Goal: Task Accomplishment & Management: Use online tool/utility

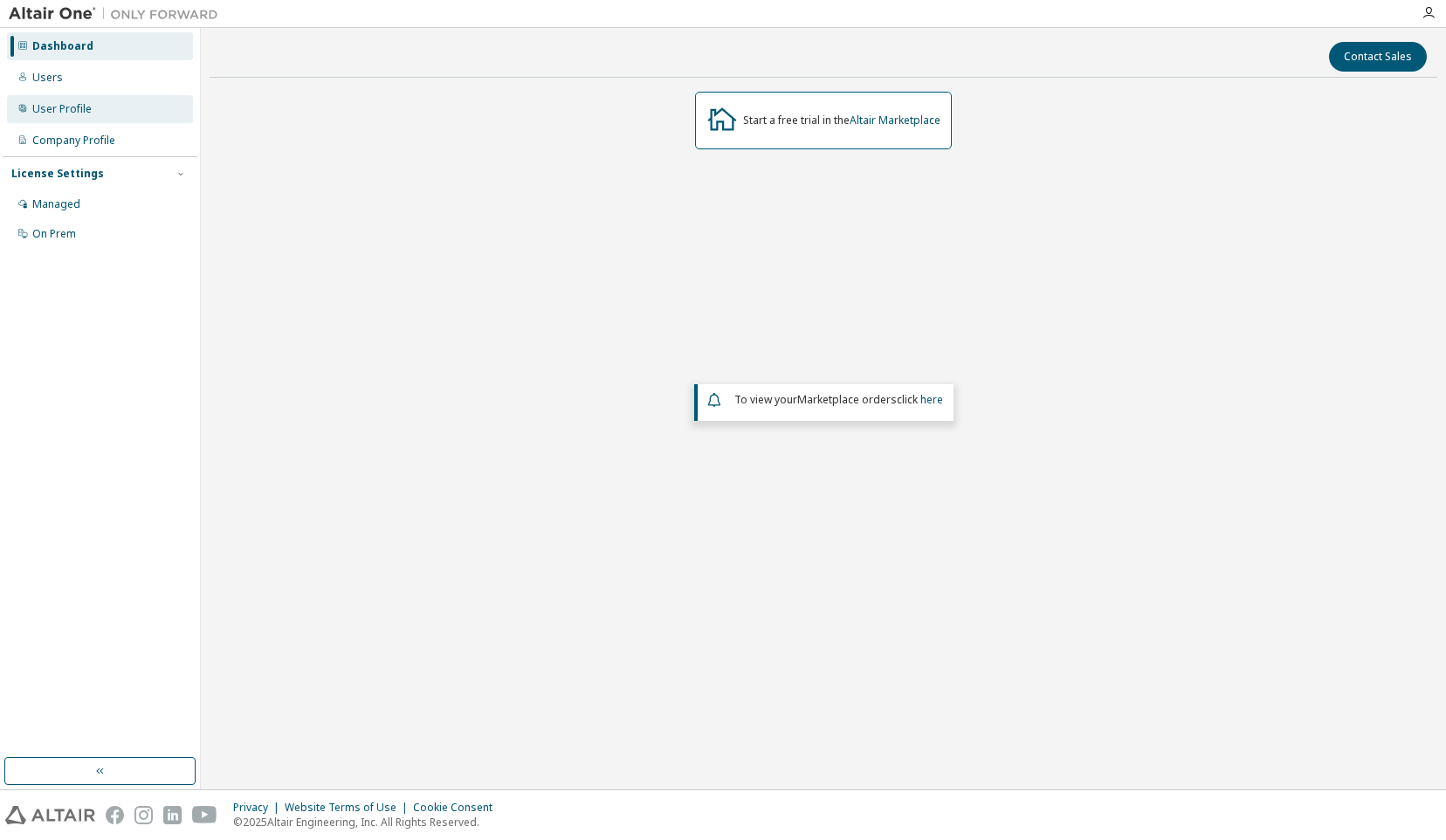
click at [69, 105] on div "User Profile" at bounding box center [62, 109] width 59 height 14
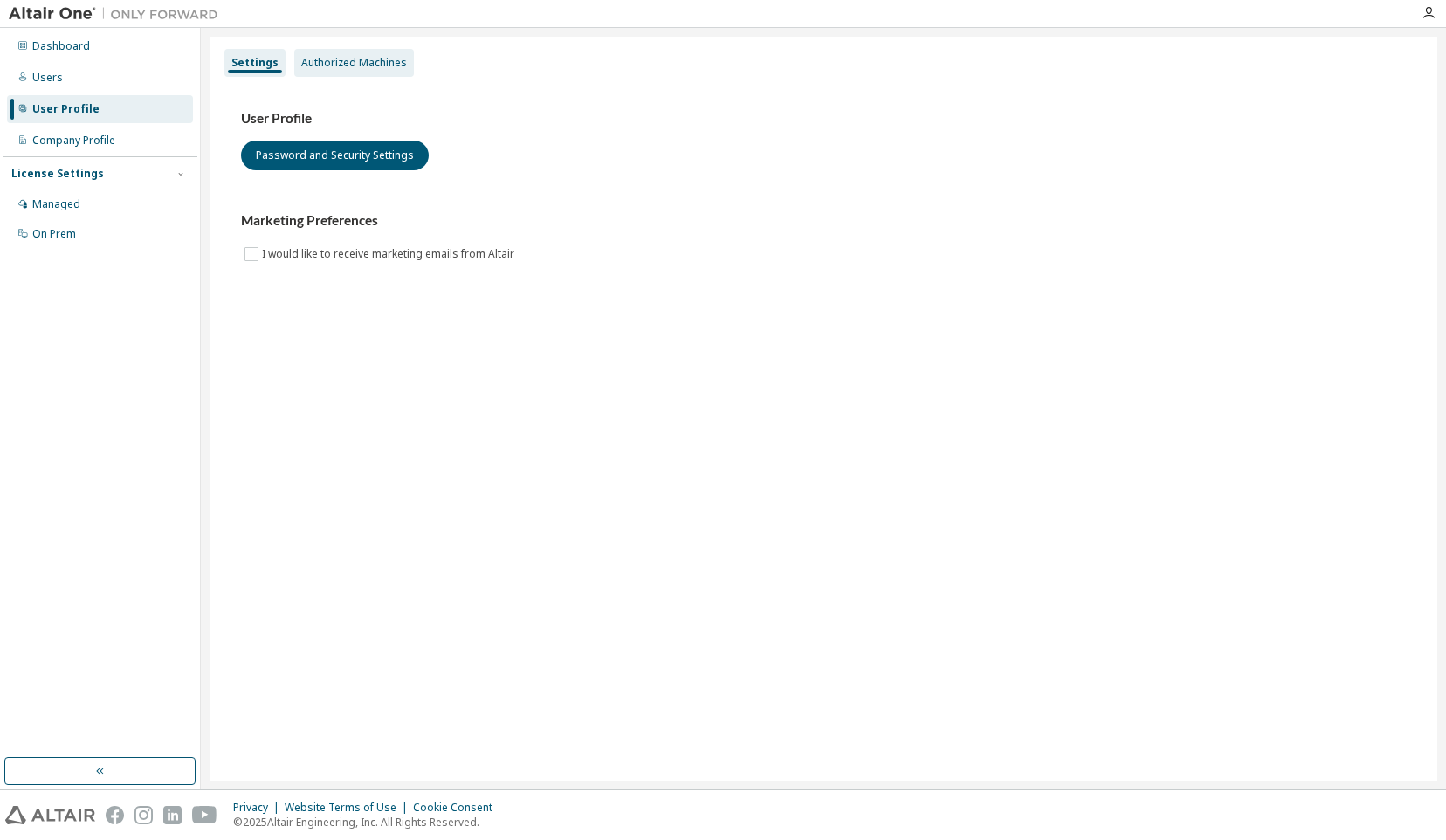
click at [339, 57] on div "Authorized Machines" at bounding box center [354, 63] width 106 height 14
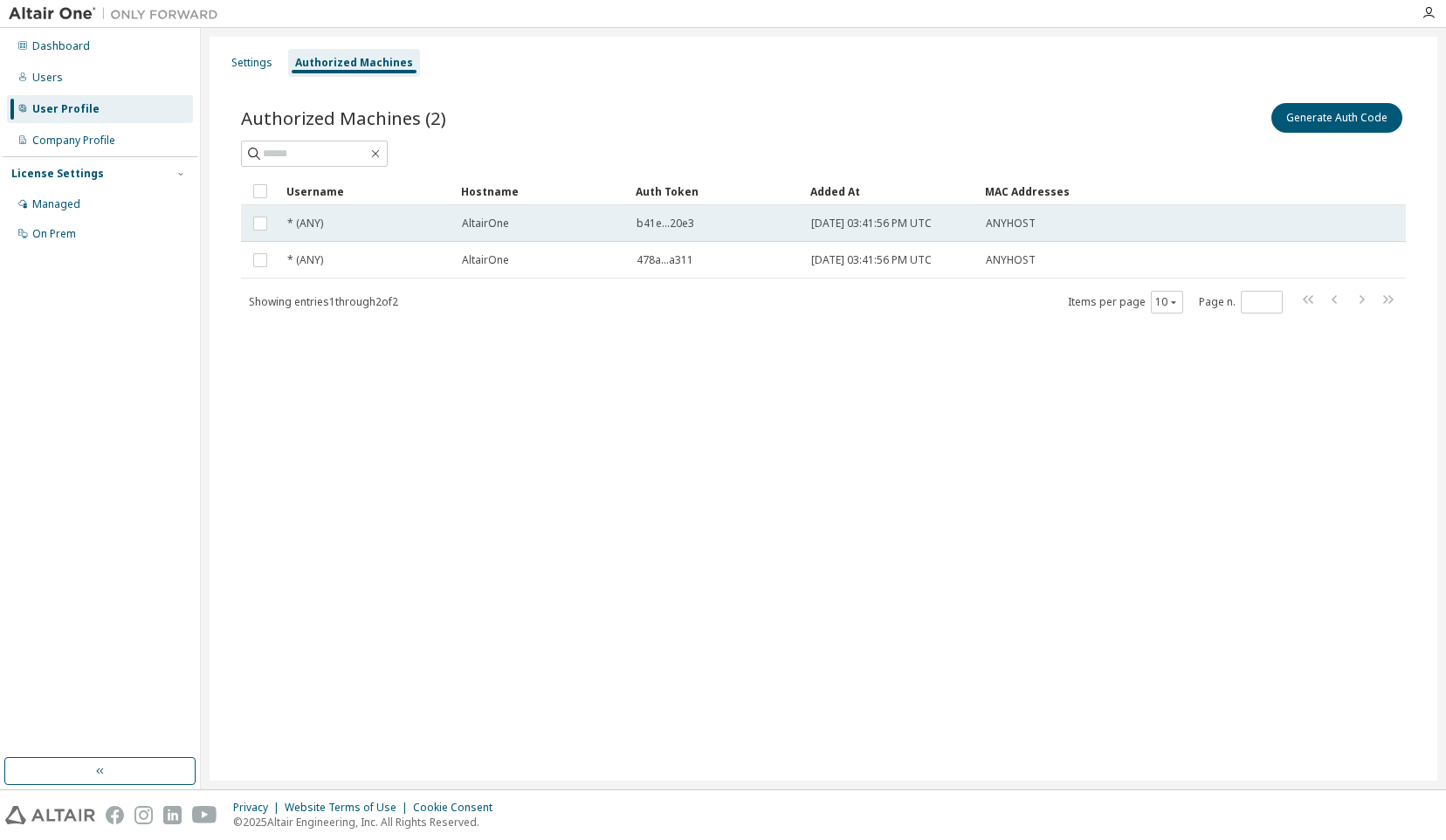
click at [596, 219] on div "AltairOne" at bounding box center [541, 224] width 159 height 14
click at [1196, 119] on button "Generate Auth Code" at bounding box center [1205, 118] width 131 height 30
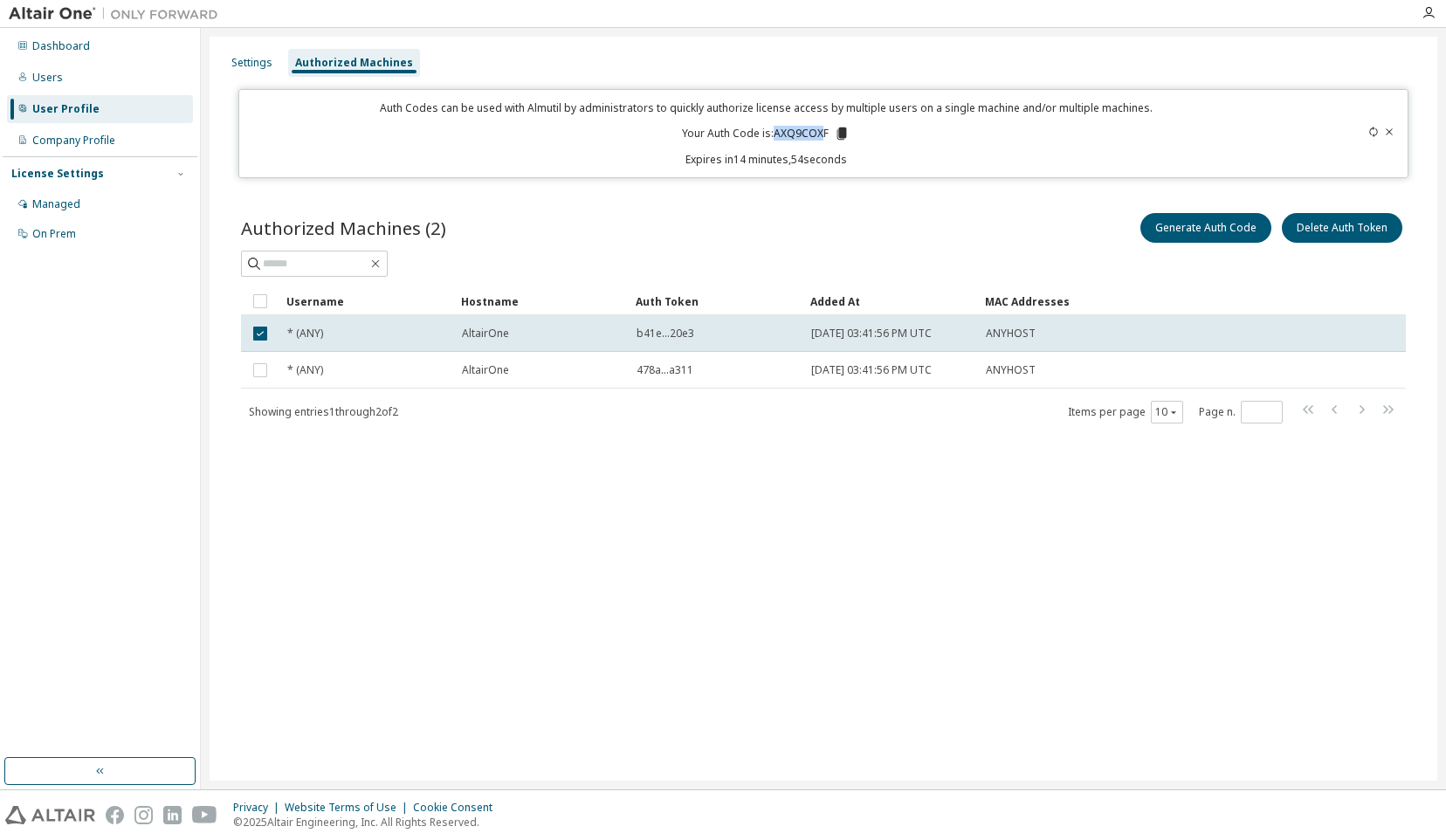
drag, startPoint x: 776, startPoint y: 131, endPoint x: 821, endPoint y: 135, distance: 45.2
click at [821, 135] on p "Your Auth Code is: AXQ9COXF" at bounding box center [765, 134] width 168 height 16
drag, startPoint x: 821, startPoint y: 135, endPoint x: 848, endPoint y: 135, distance: 27.0
click at [848, 135] on icon at bounding box center [842, 134] width 16 height 16
click at [846, 135] on icon at bounding box center [842, 134] width 10 height 12
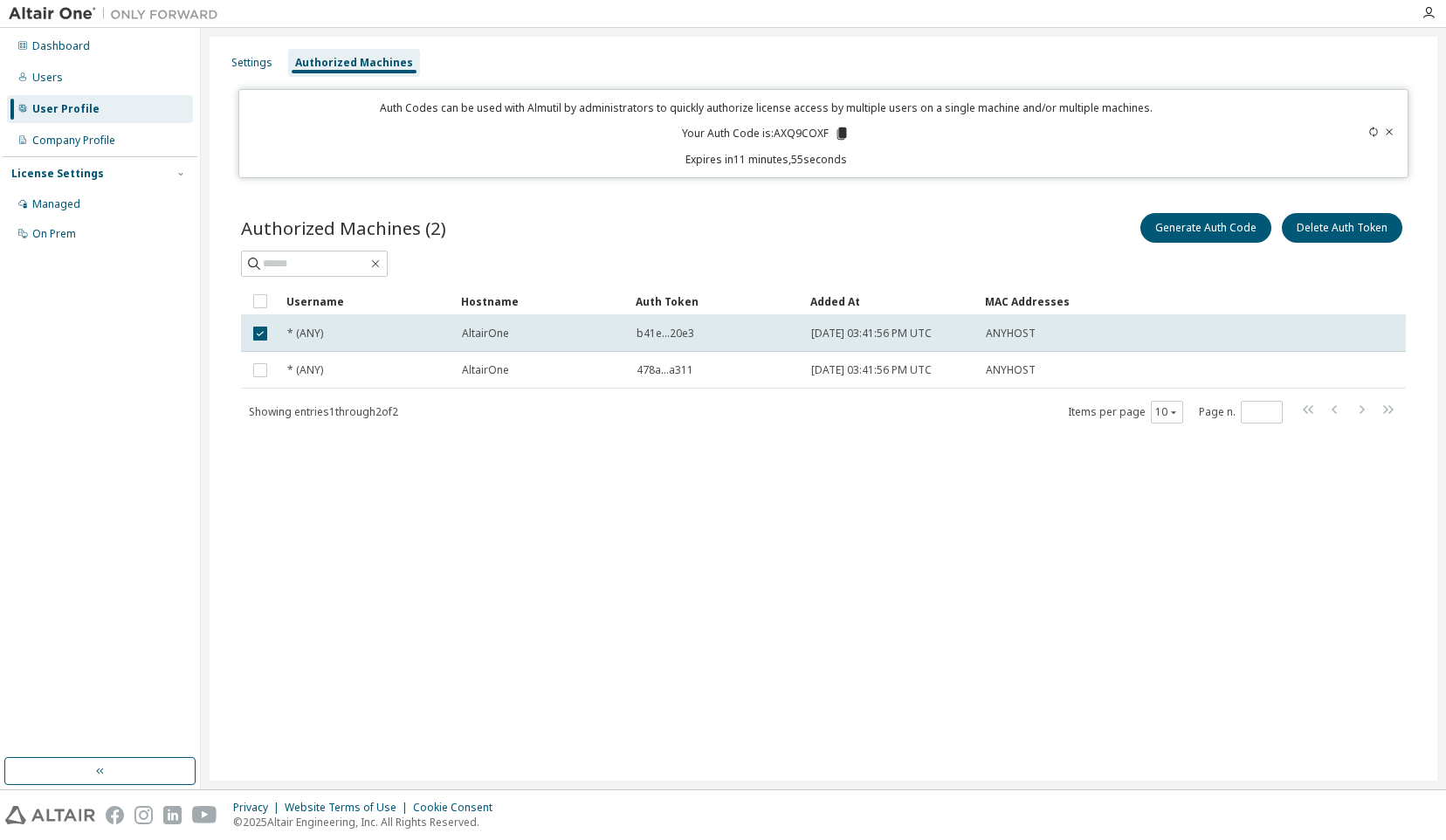
click at [792, 456] on div "Authorized Machines (2) Generate Auth Code Delete Auth Token Clear Load Save Sa…" at bounding box center [824, 329] width 1207 height 281
click at [1017, 584] on div "Settings Authorized Machines Auth Codes can be used with Almutil by administrat…" at bounding box center [824, 409] width 1227 height 744
click at [343, 798] on div "Privacy Website Terms of Use Cookie Consent © 2025 Altair Engineering, Inc. All…" at bounding box center [723, 814] width 1446 height 49
